Goal: Task Accomplishment & Management: Use online tool/utility

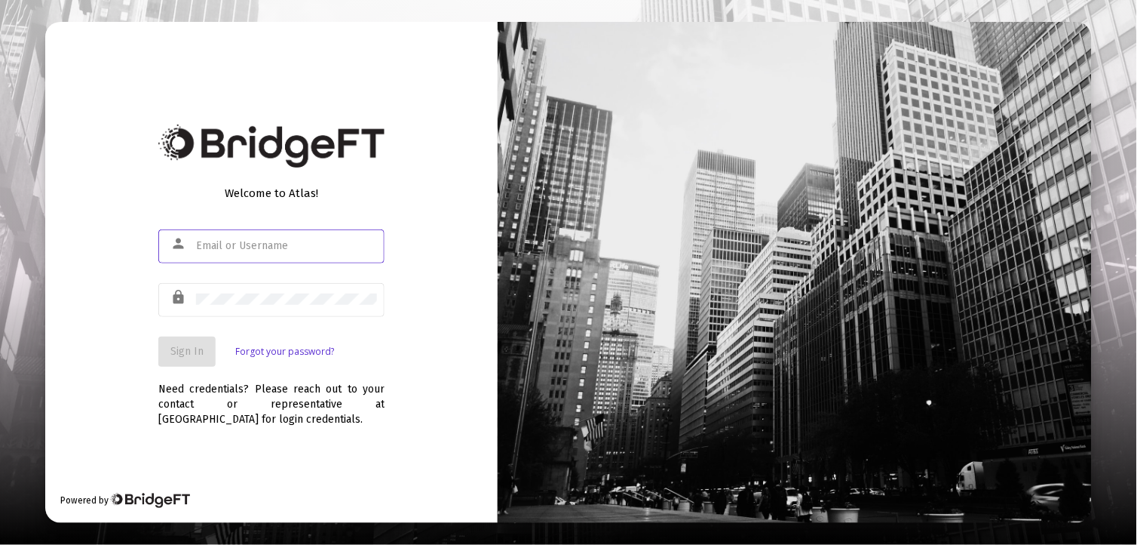
click at [231, 249] on input "text" at bounding box center [286, 246] width 181 height 12
type input "[EMAIL_ADDRESS][DOMAIN_NAME]"
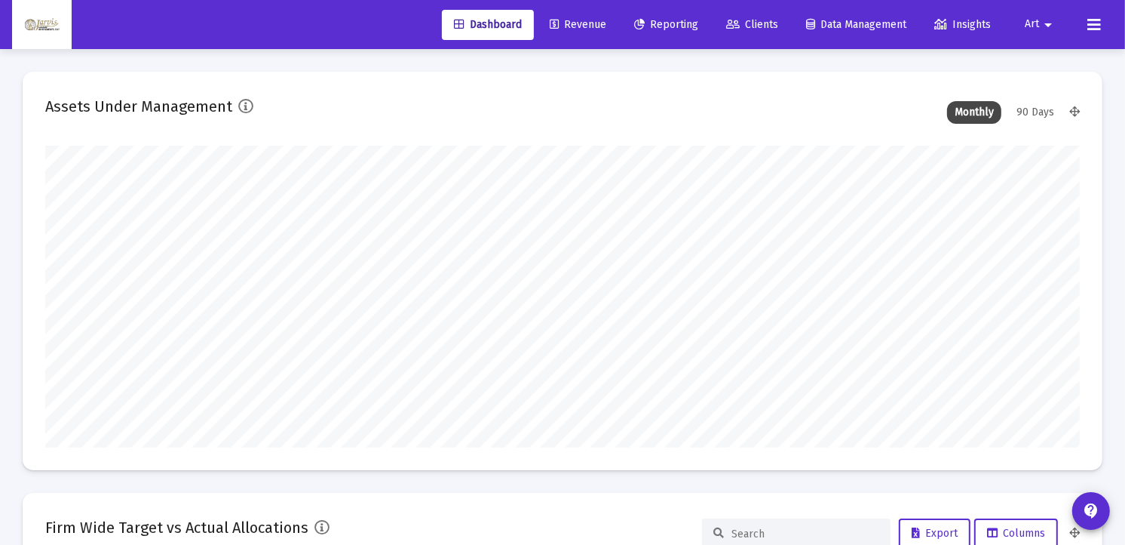
scroll to position [302, 557]
type input "[DATE]"
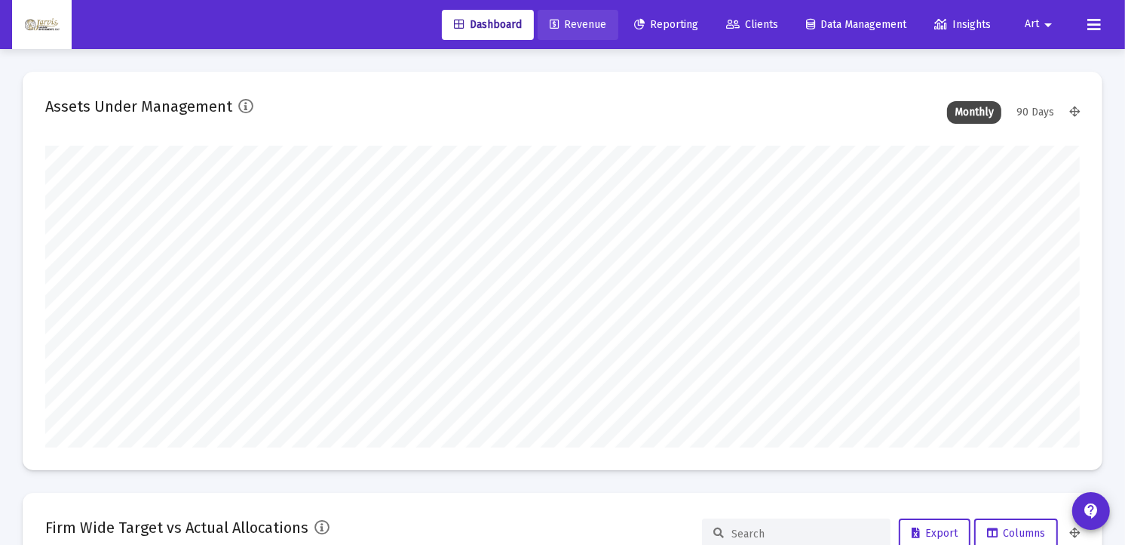
click at [566, 20] on span "Revenue" at bounding box center [578, 24] width 57 height 13
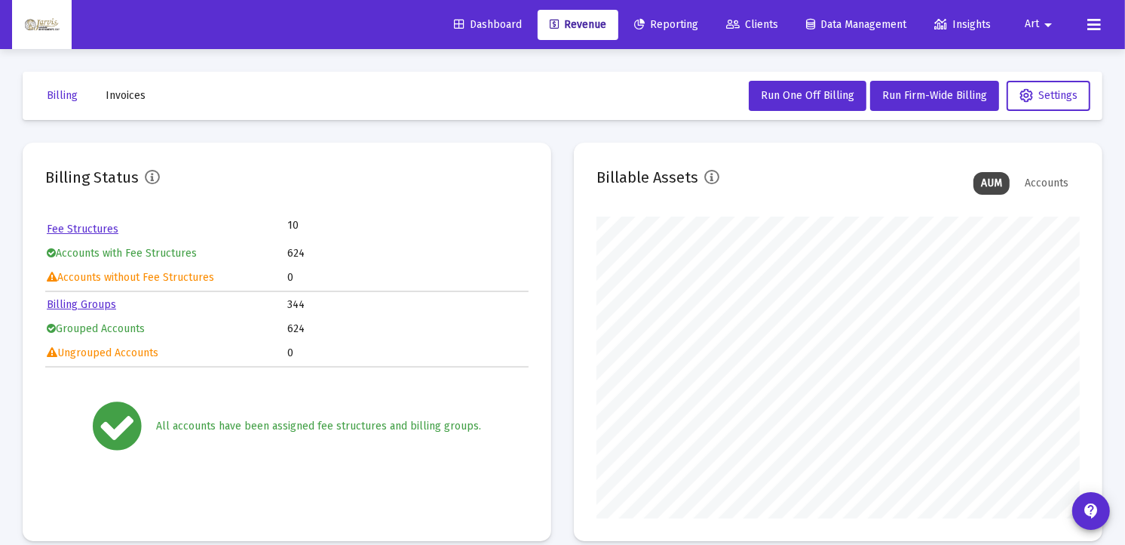
scroll to position [302, 483]
click at [959, 96] on span "Run Firm-Wide Billing" at bounding box center [935, 95] width 105 height 13
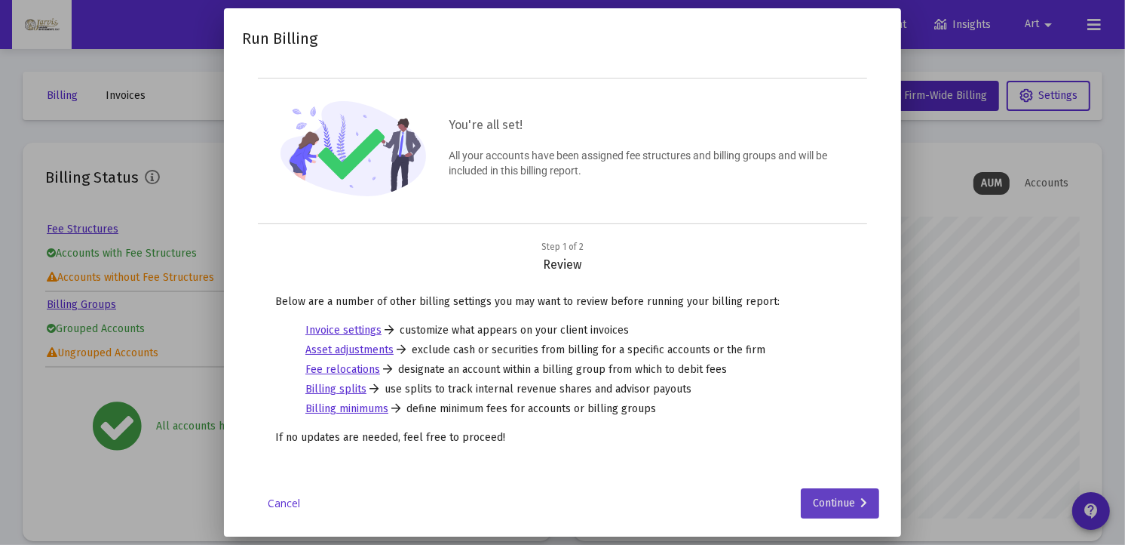
click at [839, 500] on div "Continue" at bounding box center [840, 503] width 54 height 30
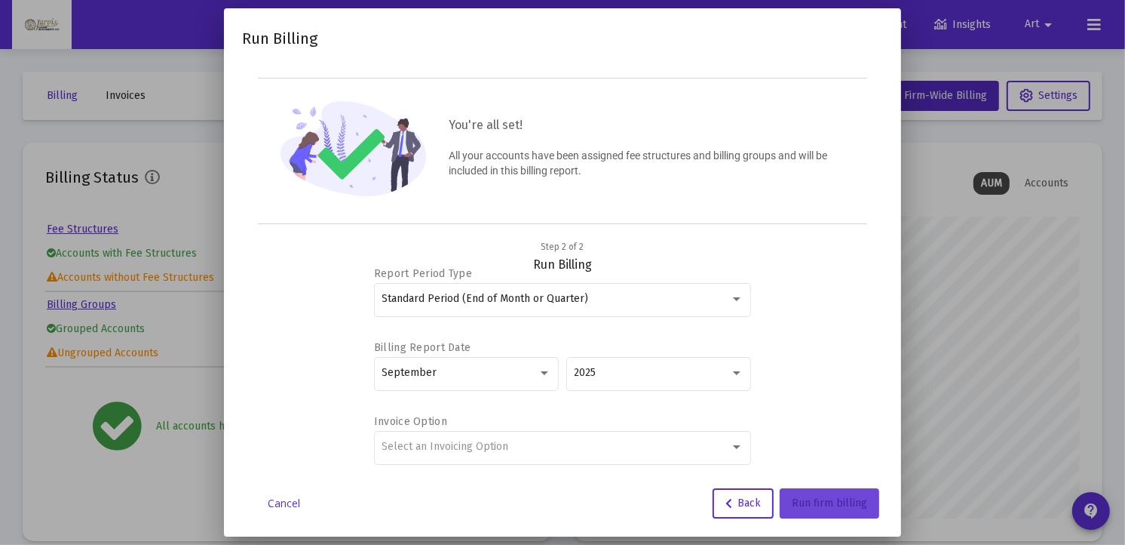
click at [822, 502] on span "Run firm billing" at bounding box center [829, 502] width 75 height 13
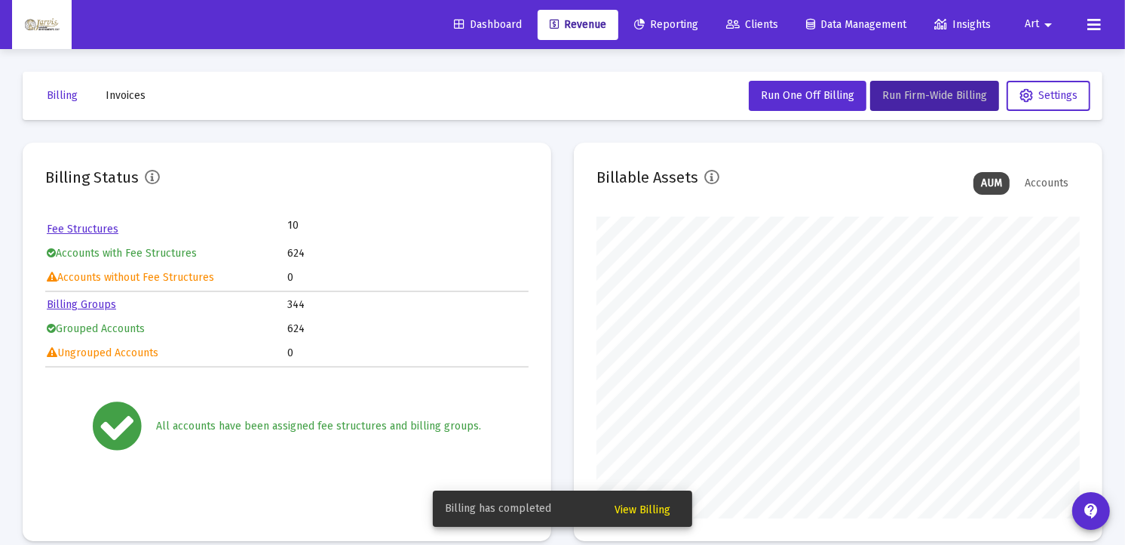
click at [659, 506] on span "View Billing" at bounding box center [643, 509] width 56 height 13
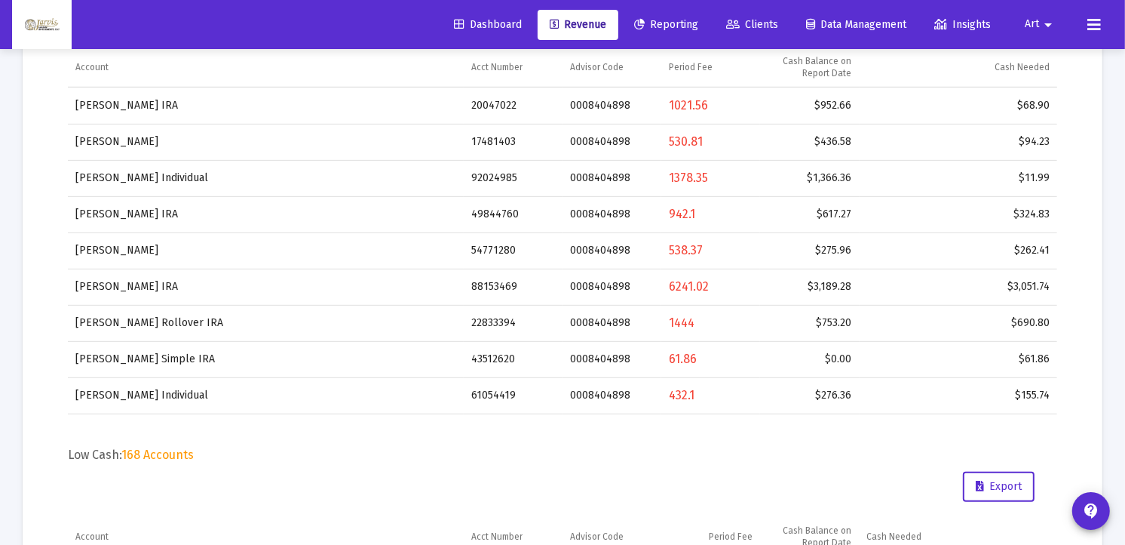
scroll to position [94, 0]
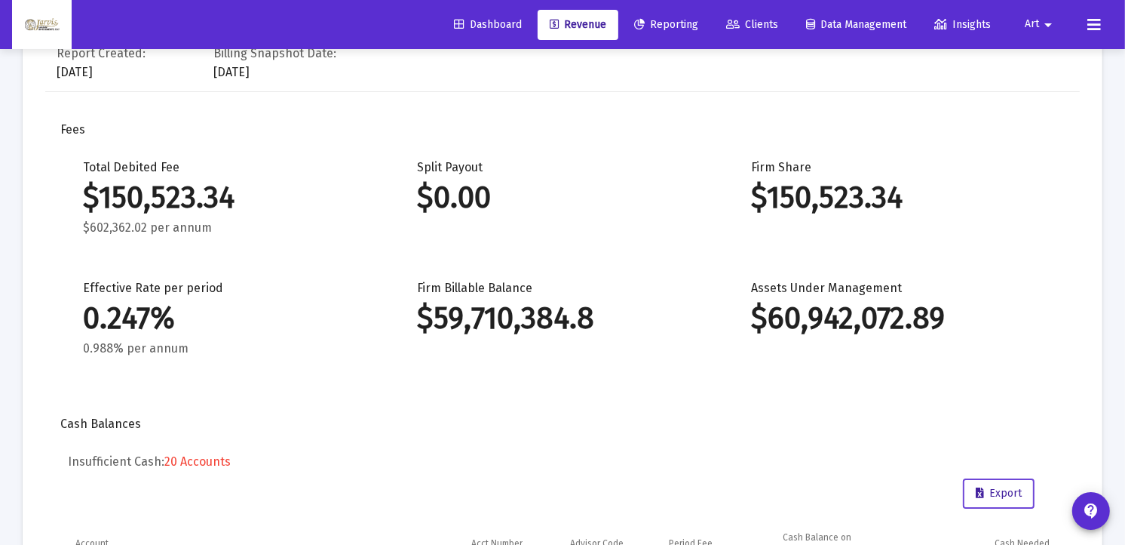
click at [1009, 489] on span "Export" at bounding box center [999, 493] width 46 height 13
